Goal: Transaction & Acquisition: Purchase product/service

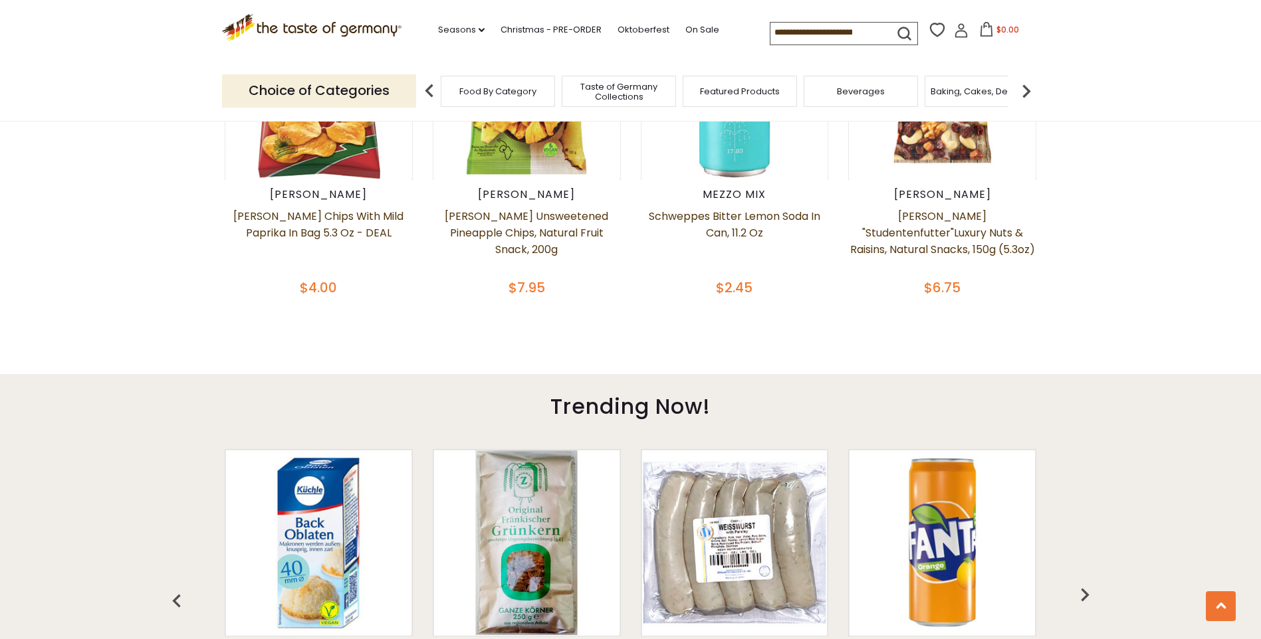
scroll to position [756, 0]
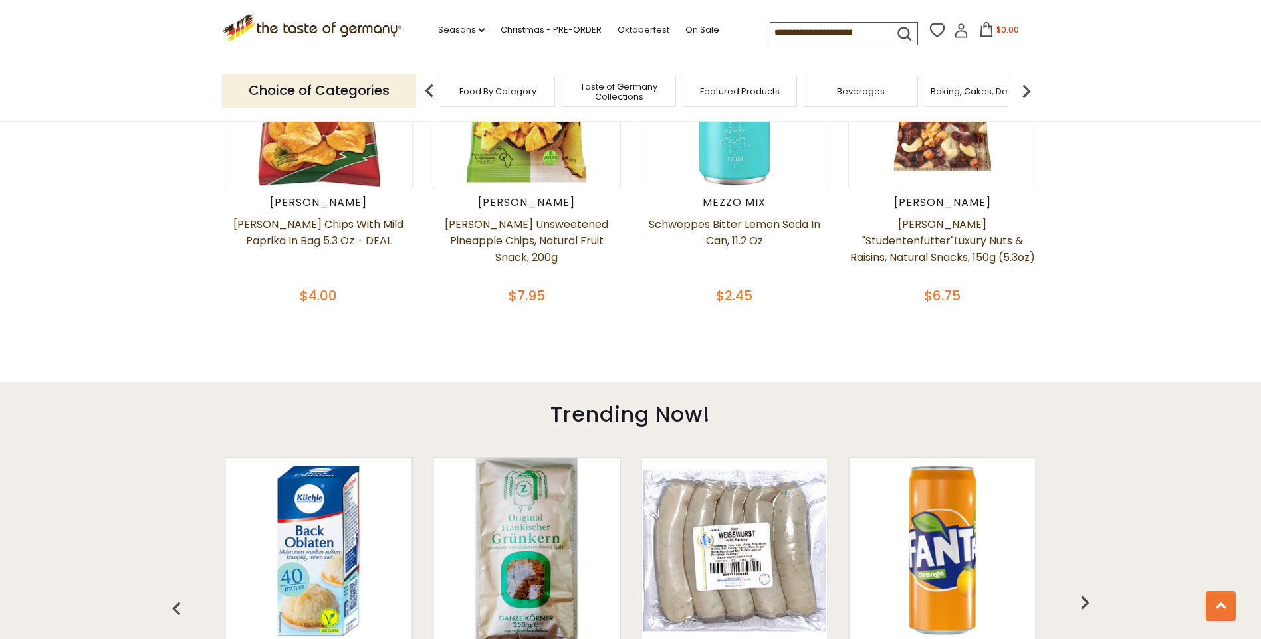
click at [1028, 92] on img at bounding box center [1026, 91] width 27 height 27
click at [756, 98] on div "Breads" at bounding box center [750, 91] width 114 height 31
click at [746, 90] on span "Breads" at bounding box center [750, 91] width 31 height 10
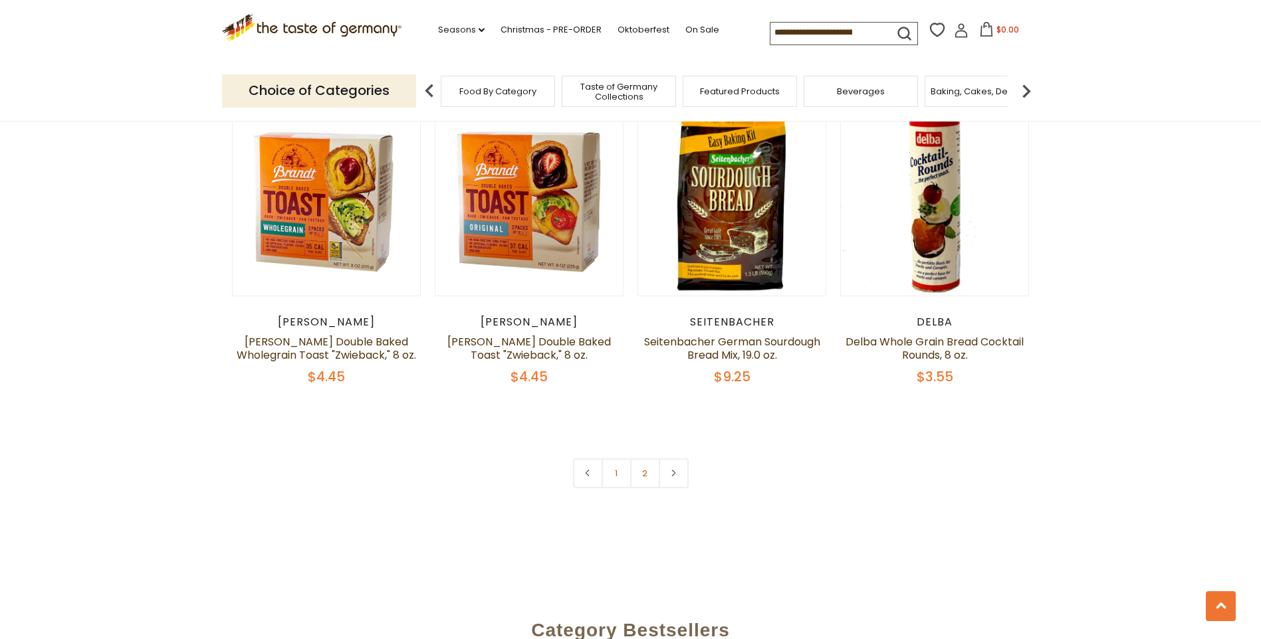
scroll to position [2991, 0]
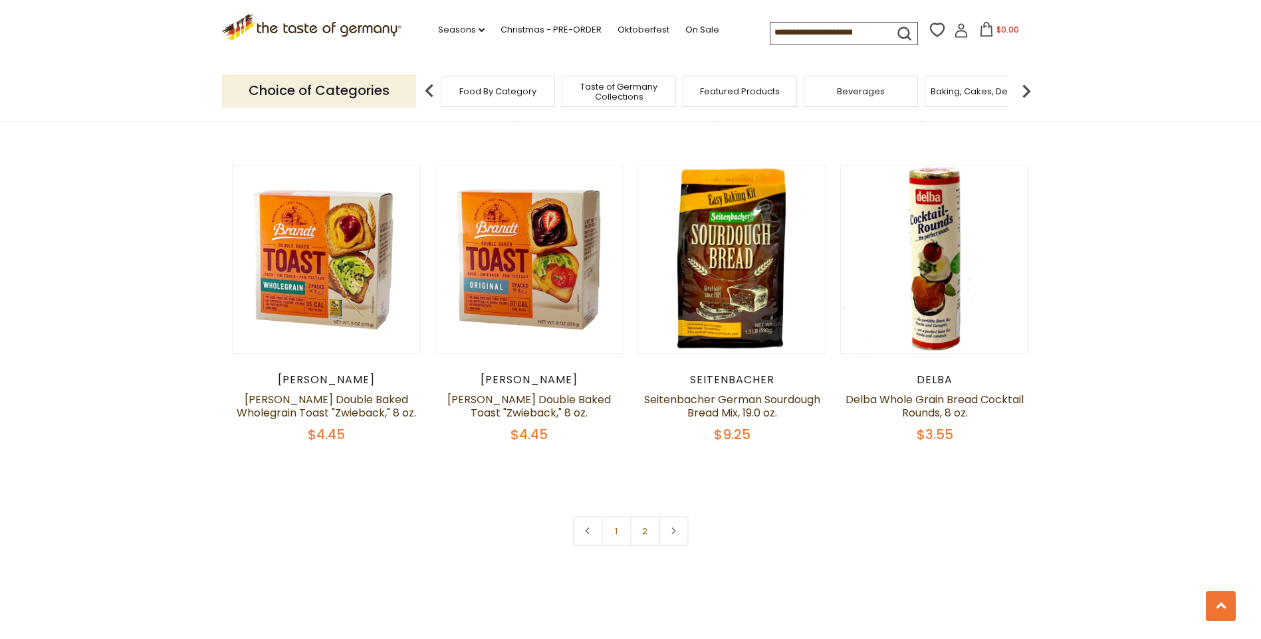
click at [1025, 88] on img at bounding box center [1026, 91] width 27 height 27
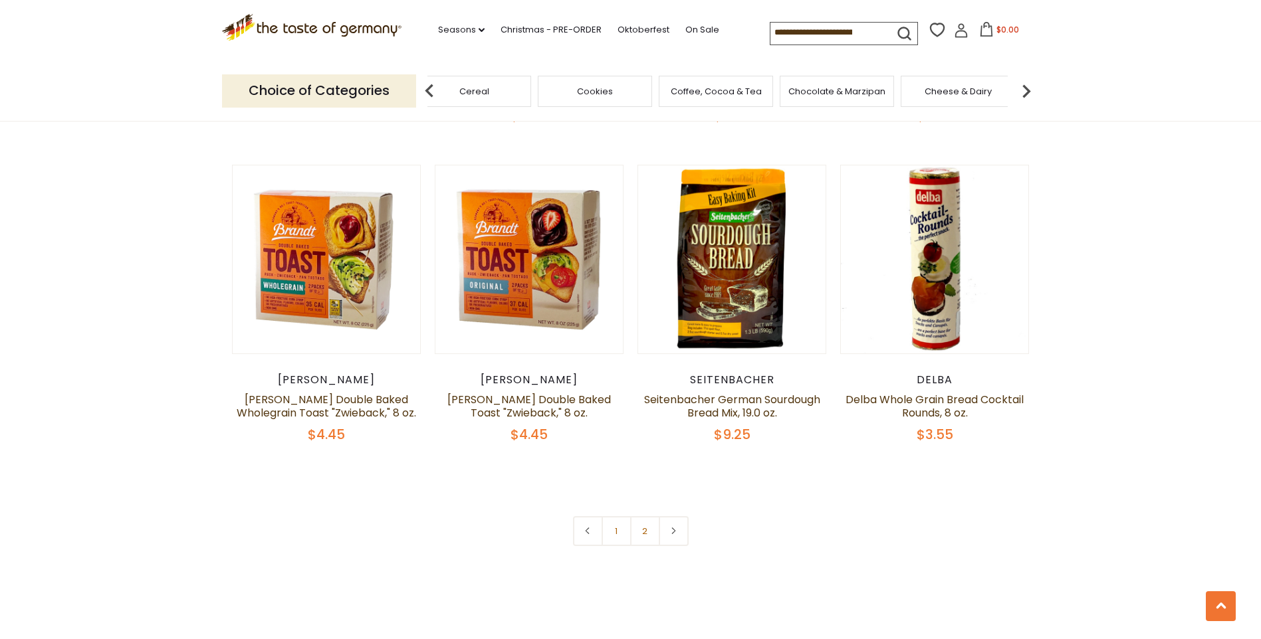
click at [858, 88] on span "Chocolate & Marzipan" at bounding box center [836, 91] width 97 height 10
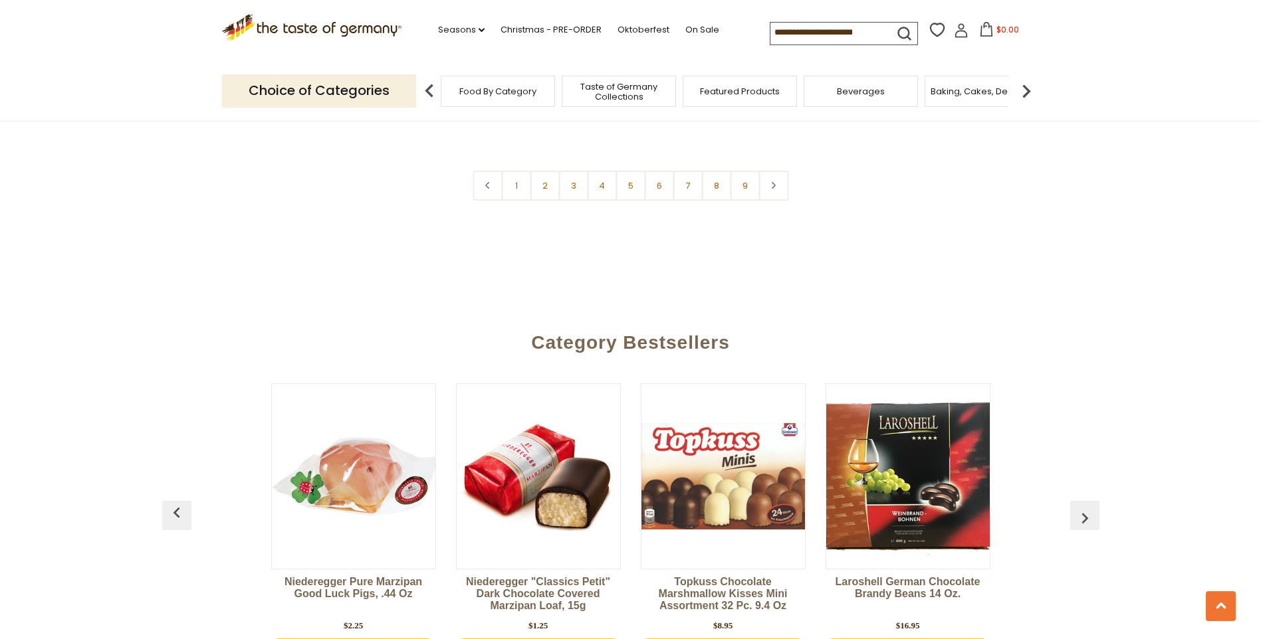
scroll to position [3456, 0]
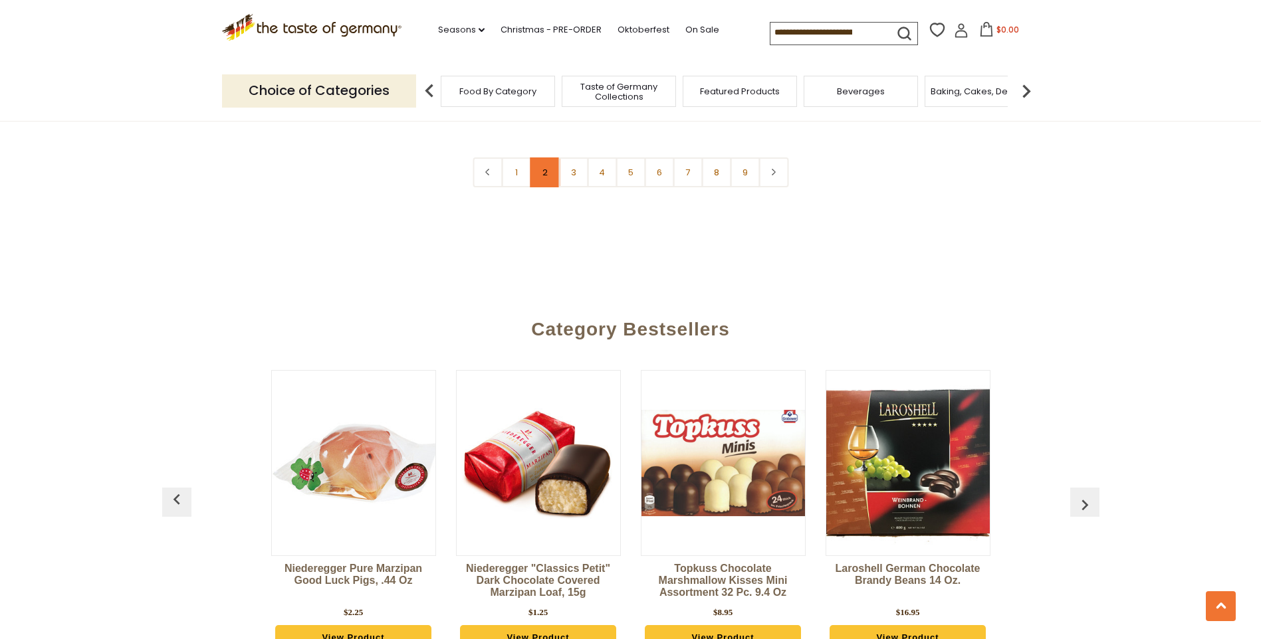
click at [542, 158] on link "2" at bounding box center [545, 173] width 30 height 30
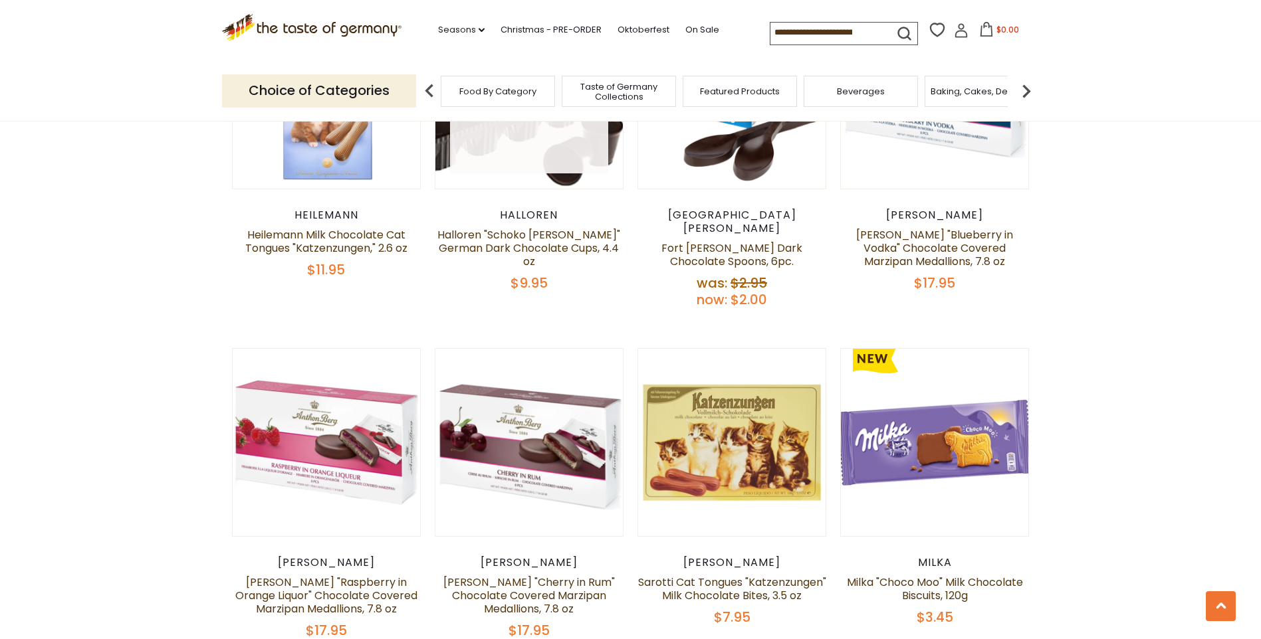
scroll to position [2450, 0]
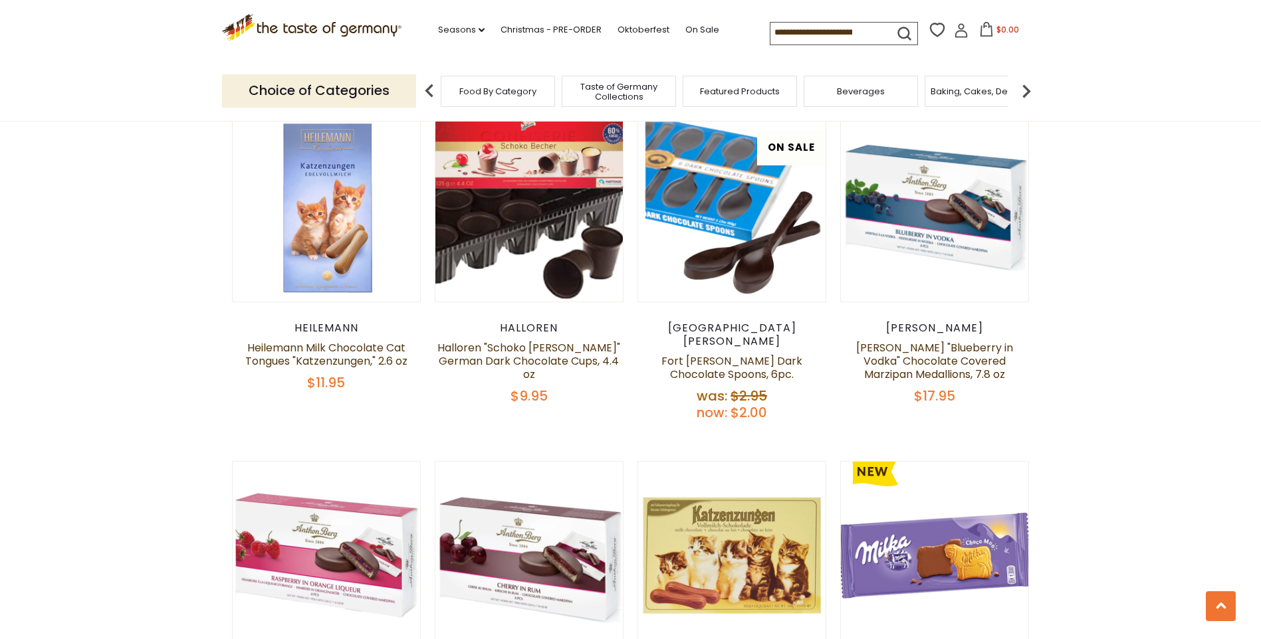
click at [814, 34] on input at bounding box center [826, 32] width 112 height 19
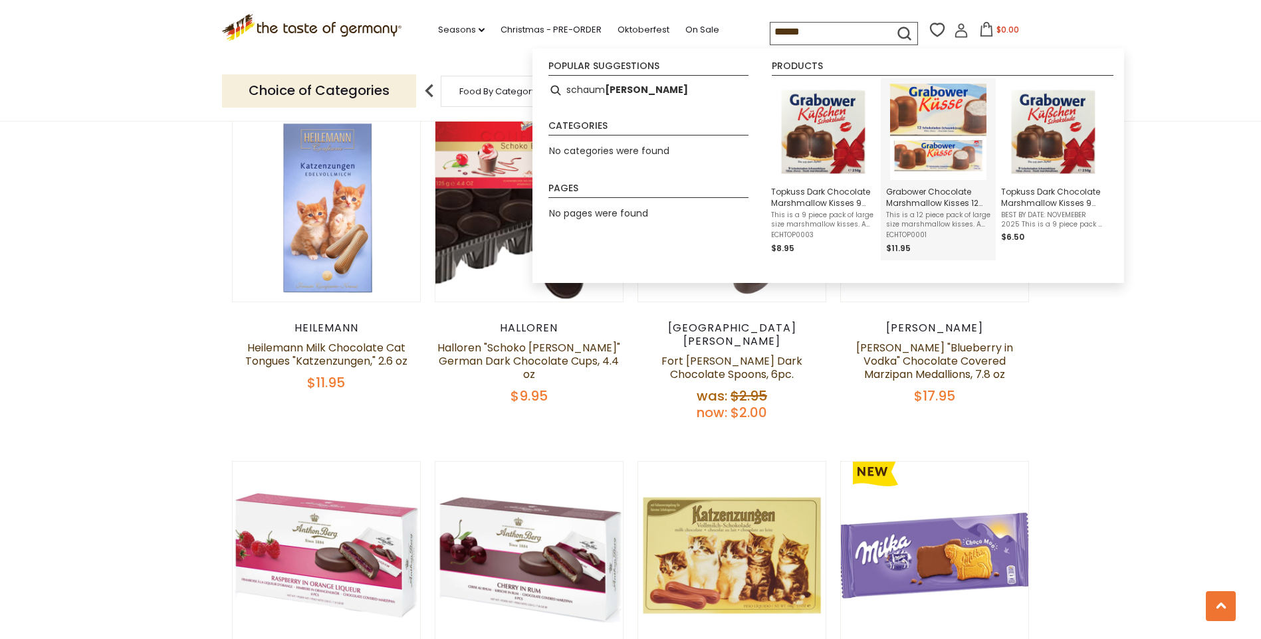
type input "******"
click at [950, 147] on img "Grabower Chocolate Marshmallow Kisses 12 pc. large 10.6 oz" at bounding box center [938, 132] width 96 height 96
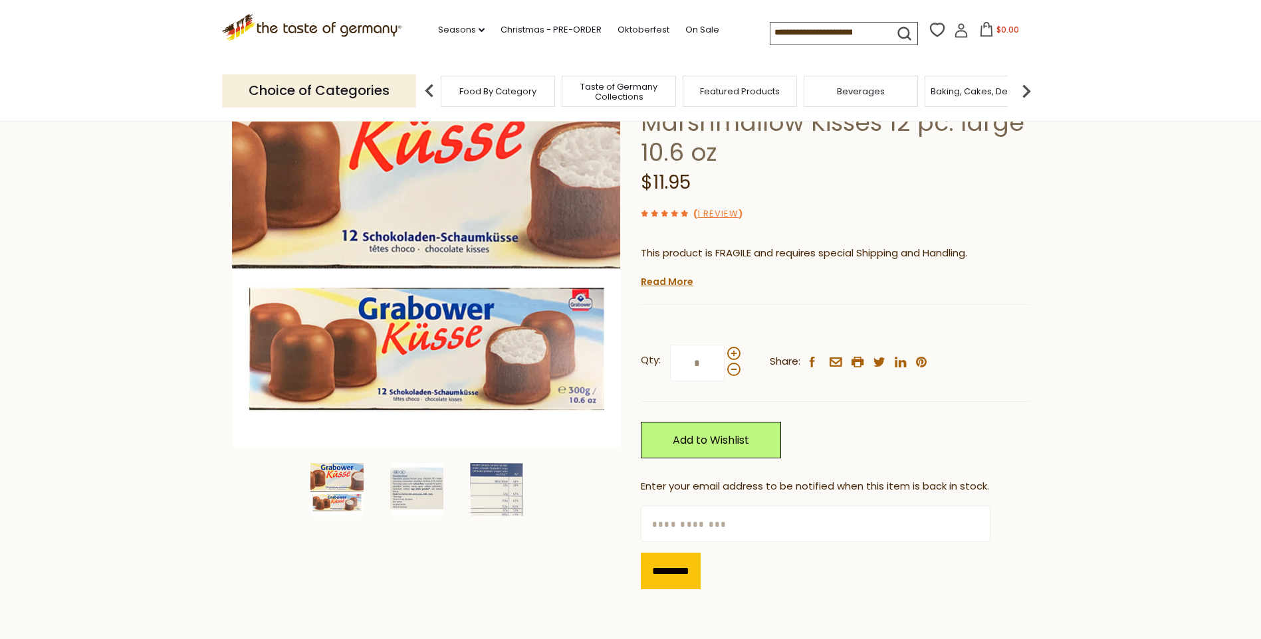
scroll to position [133, 0]
